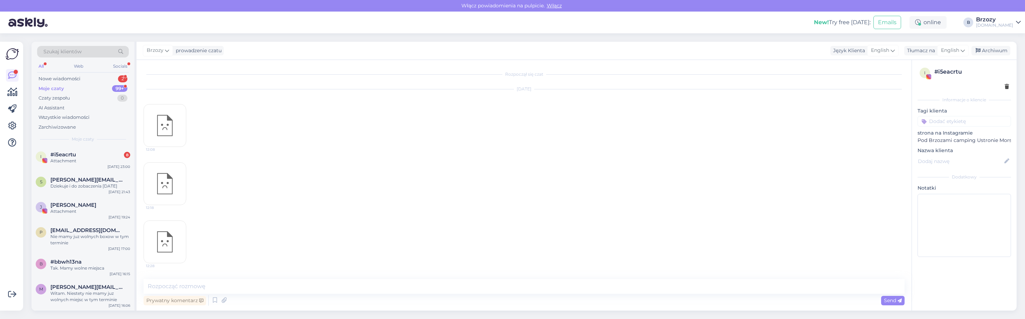
scroll to position [2393, 0]
click at [73, 78] on div "Nowe wiadomości" at bounding box center [60, 78] width 42 height 7
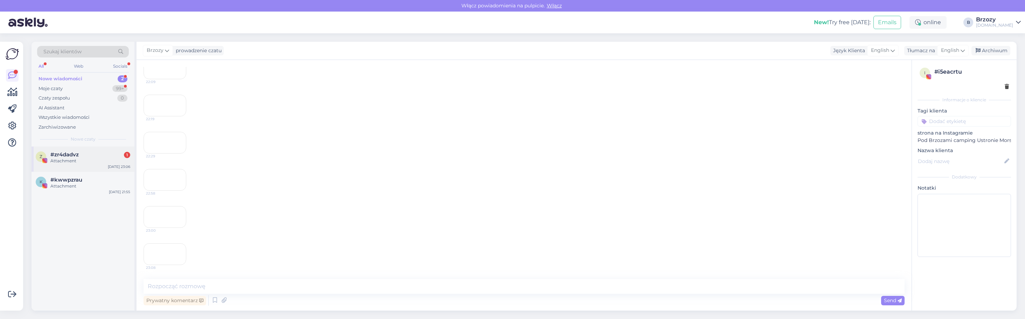
click at [66, 152] on span "#zr4dadvz" at bounding box center [64, 154] width 28 height 6
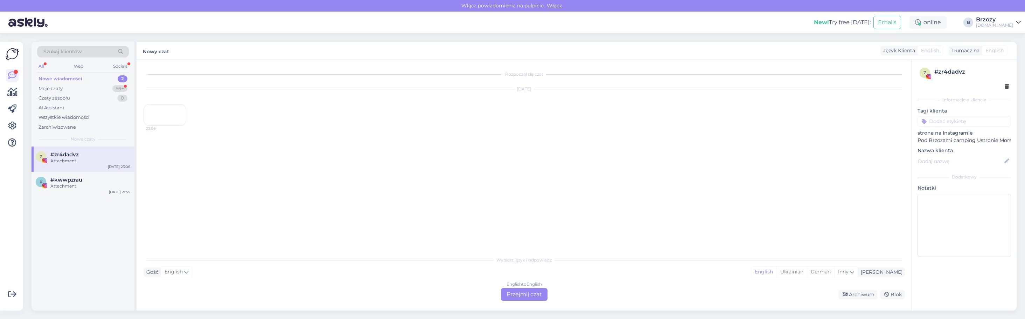
scroll to position [0, 0]
click at [69, 78] on div "Nowe wiadomości" at bounding box center [61, 78] width 44 height 7
click at [40, 65] on div "All" at bounding box center [41, 66] width 8 height 9
click at [46, 89] on div "Moje czaty" at bounding box center [51, 88] width 24 height 7
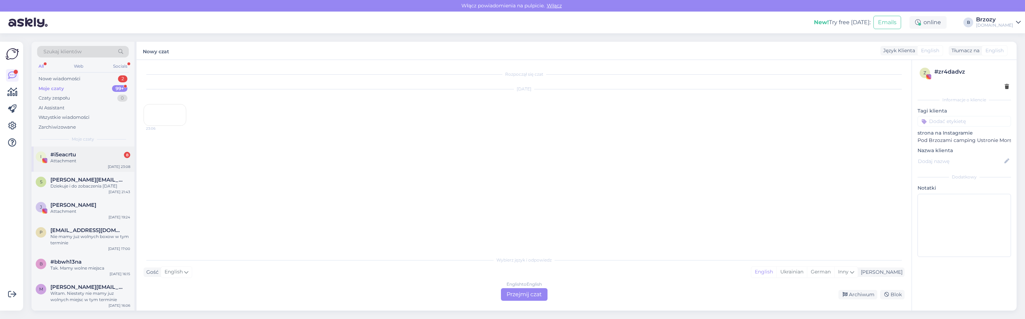
click at [75, 155] on span "#i5eacrtu" at bounding box center [63, 154] width 26 height 6
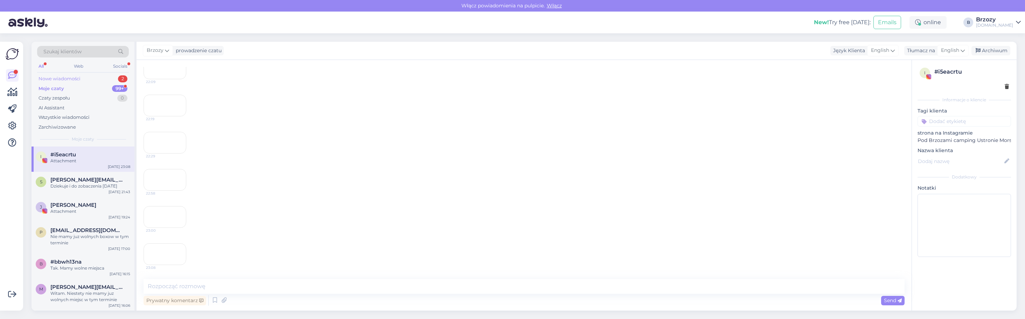
click at [64, 82] on div "Nowe wiadomości" at bounding box center [60, 78] width 42 height 7
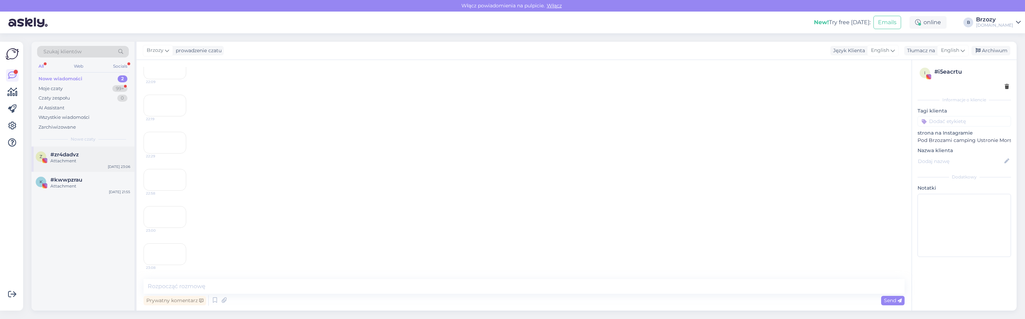
scroll to position [2351, 0]
click at [70, 153] on span "#zr4dadvz" at bounding box center [64, 154] width 28 height 6
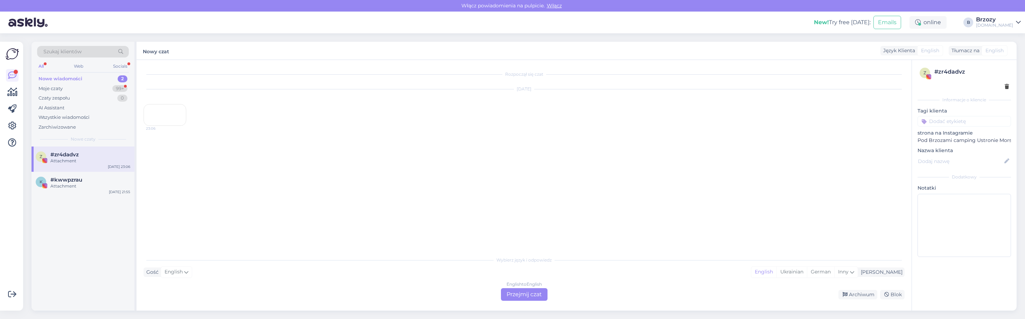
drag, startPoint x: 519, startPoint y: 292, endPoint x: 483, endPoint y: 277, distance: 38.8
click at [517, 291] on div "English to English Przejmij czat" at bounding box center [524, 294] width 47 height 13
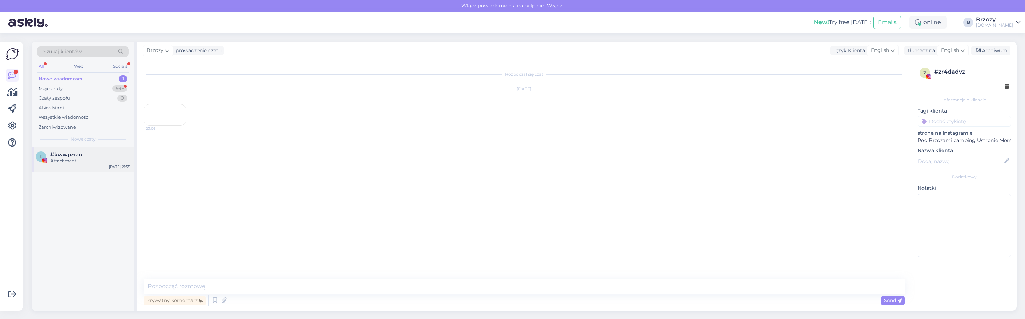
click at [64, 156] on span "#kwwpzrau" at bounding box center [66, 154] width 32 height 6
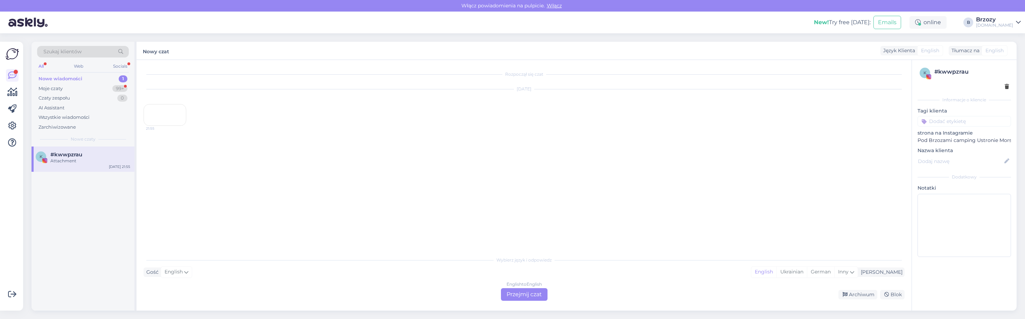
click at [522, 289] on div "English to English Przejmij czat" at bounding box center [524, 294] width 47 height 13
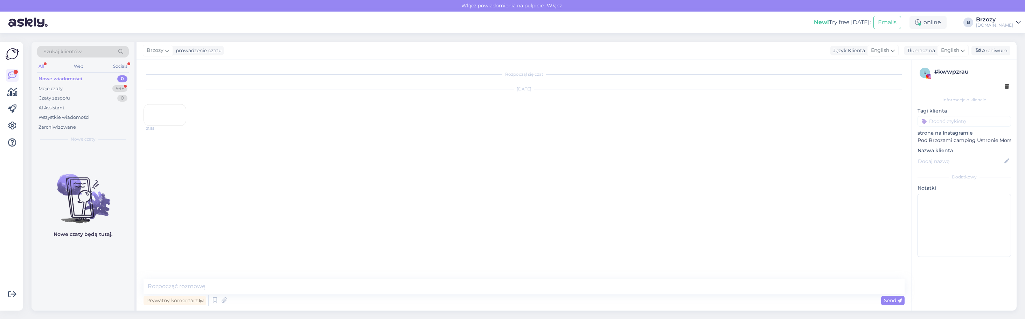
click at [70, 79] on div "Nowe wiadomości" at bounding box center [61, 78] width 44 height 7
click at [62, 89] on div "Moje czaty" at bounding box center [51, 88] width 24 height 7
